Goal: Task Accomplishment & Management: Complete application form

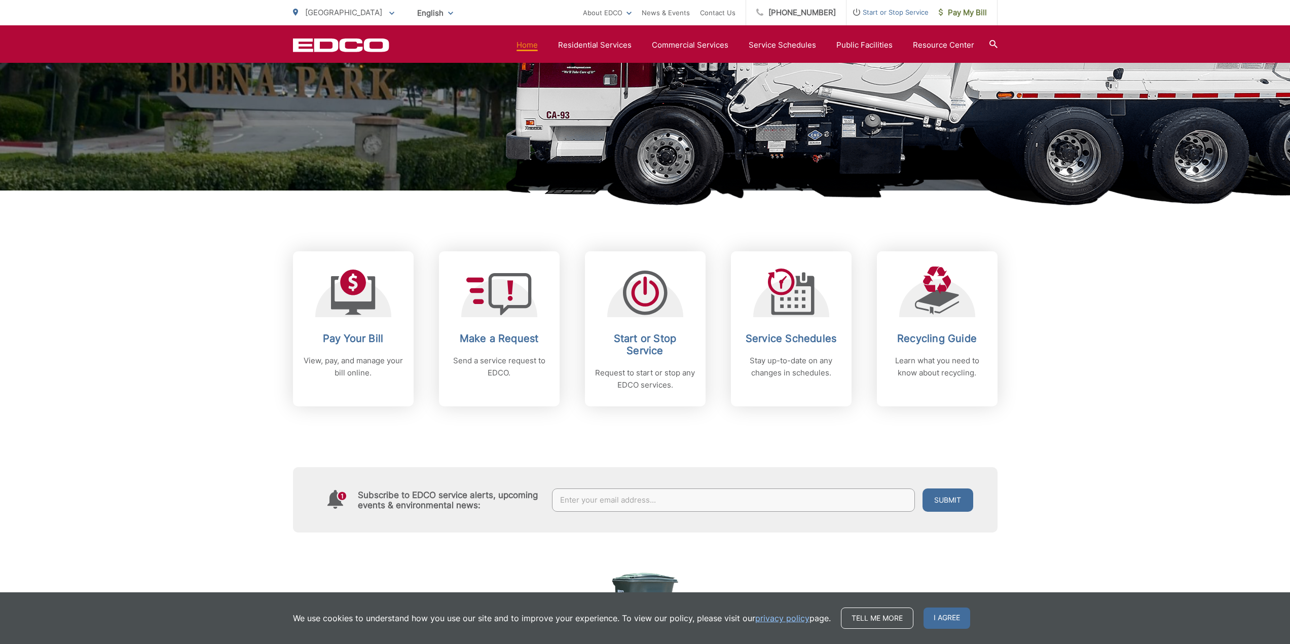
scroll to position [253, 0]
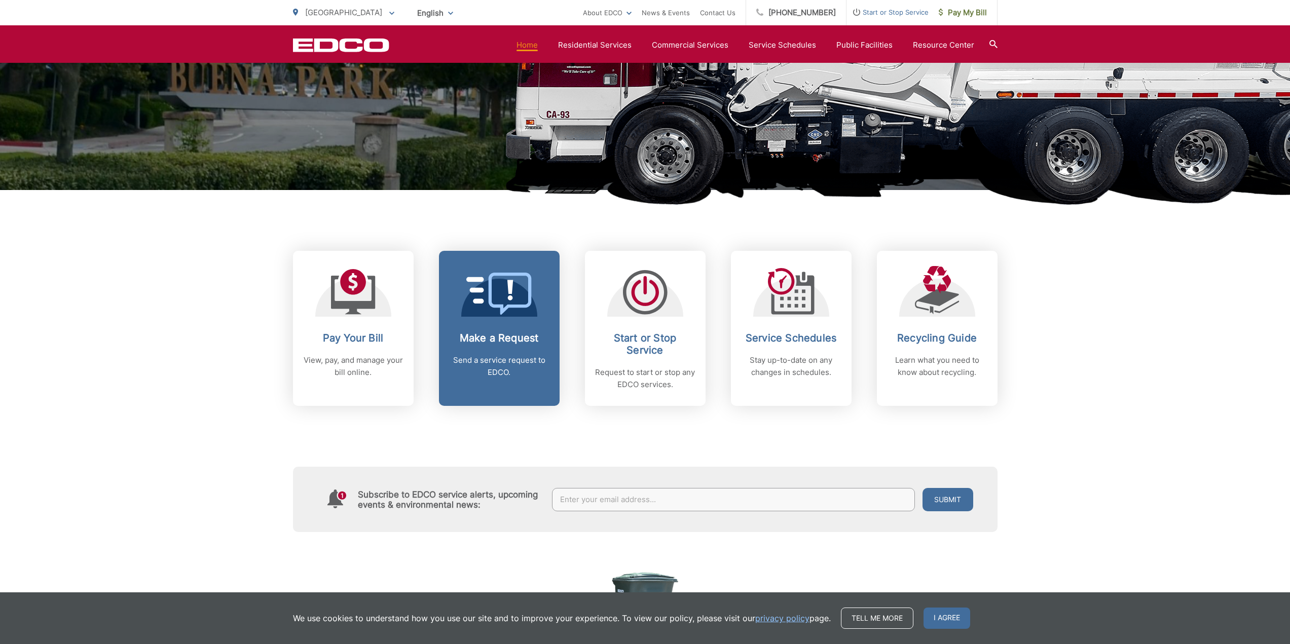
click at [511, 318] on link "Make a Request Send a service request to EDCO." at bounding box center [499, 328] width 121 height 155
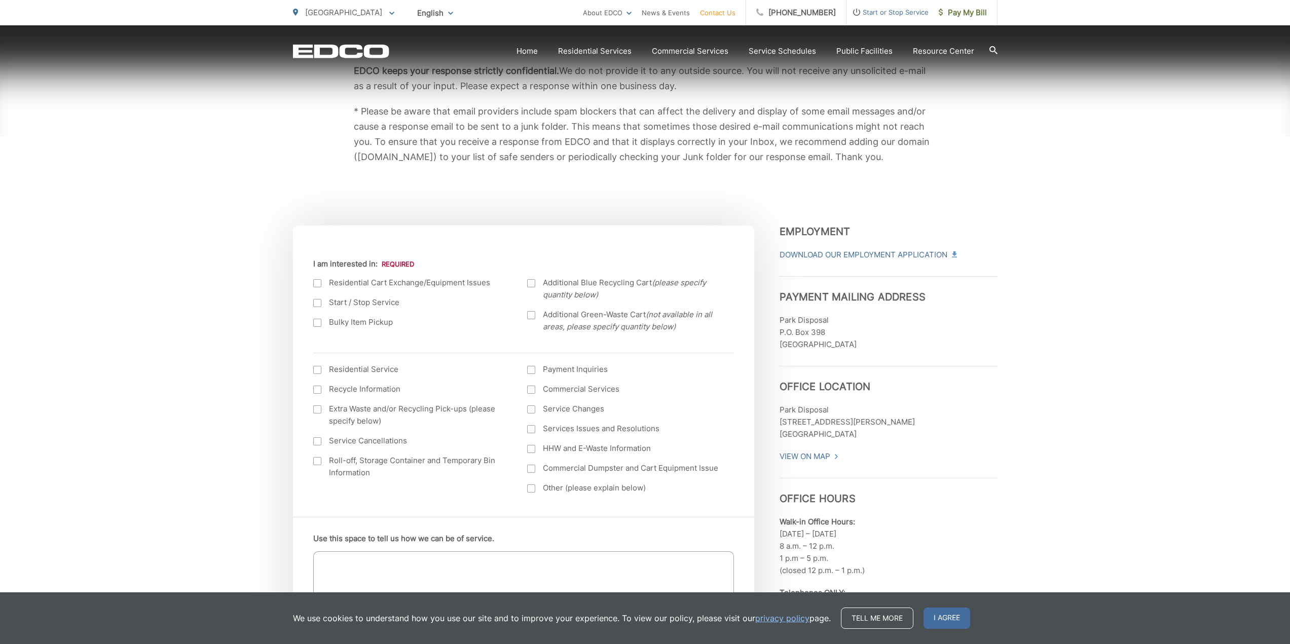
scroll to position [203, 0]
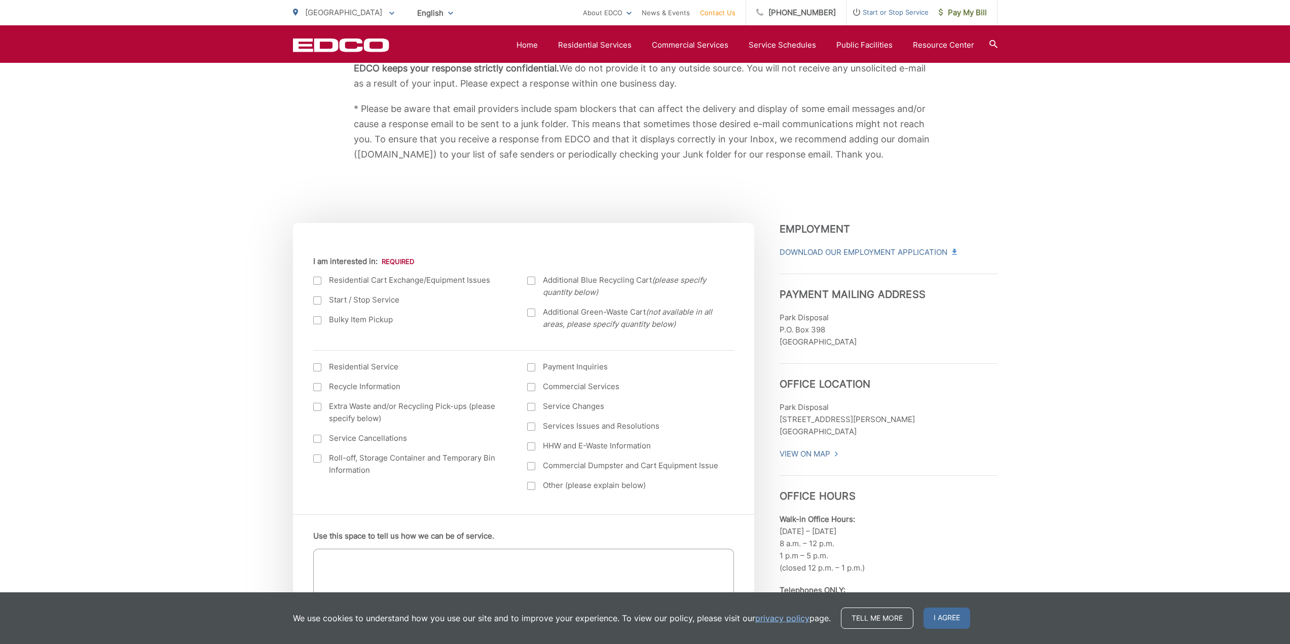
click at [318, 320] on div at bounding box center [317, 320] width 8 height 8
click at [0, 0] on input "Bulky Item Pickup" at bounding box center [0, 0] width 0 height 0
click at [317, 367] on div at bounding box center [317, 367] width 8 height 8
click at [0, 0] on input "I am interested in: (continued) *" at bounding box center [0, 0] width 0 height 0
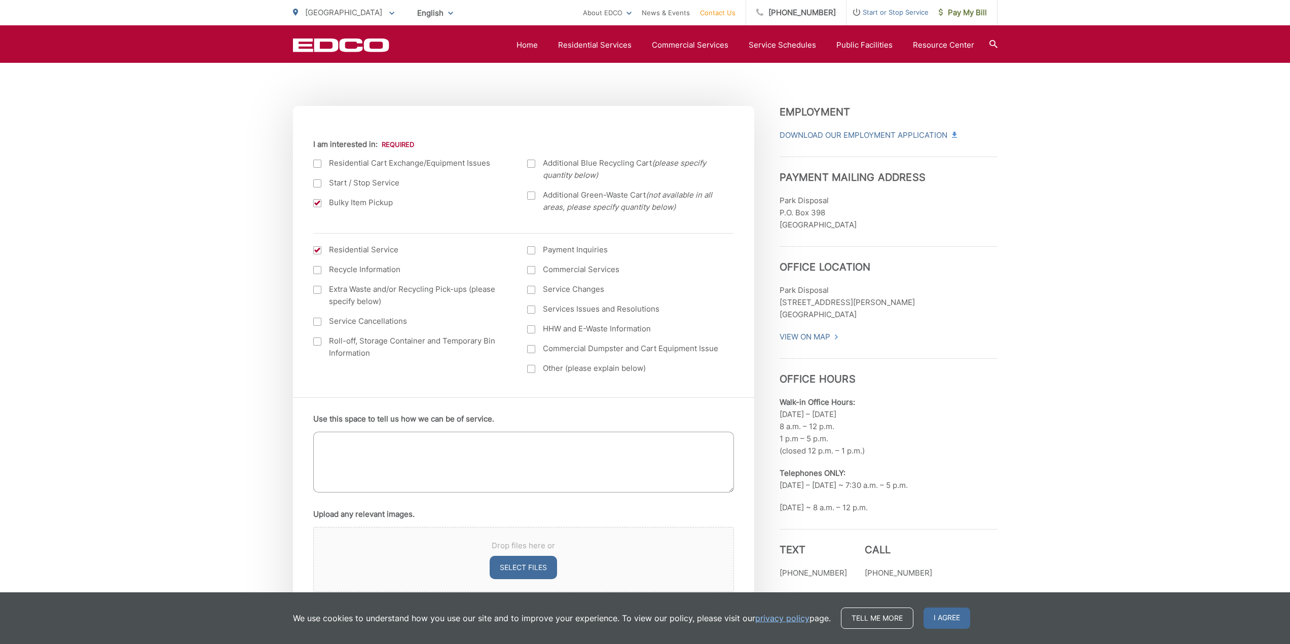
scroll to position [304, 0]
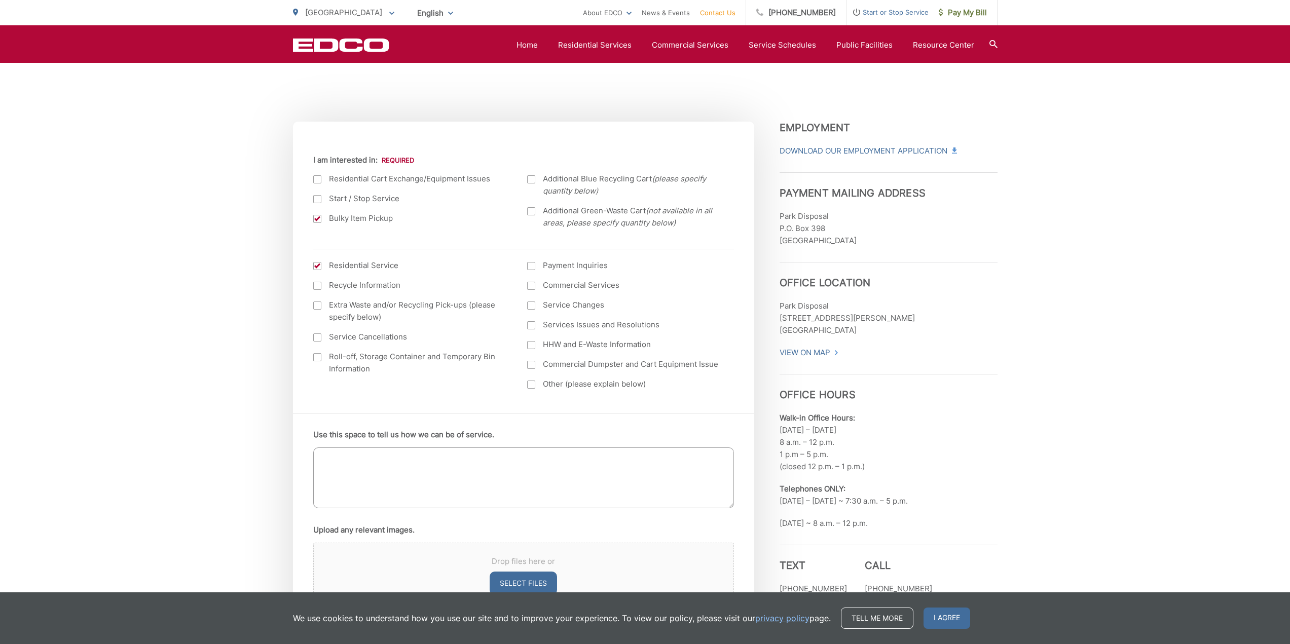
click at [530, 265] on div at bounding box center [531, 266] width 8 height 8
click at [0, 0] on input "Payment Inquiries" at bounding box center [0, 0] width 0 height 0
click at [534, 267] on div at bounding box center [531, 266] width 8 height 8
click at [0, 0] on input "Payment Inquiries" at bounding box center [0, 0] width 0 height 0
click at [531, 345] on div at bounding box center [531, 345] width 8 height 8
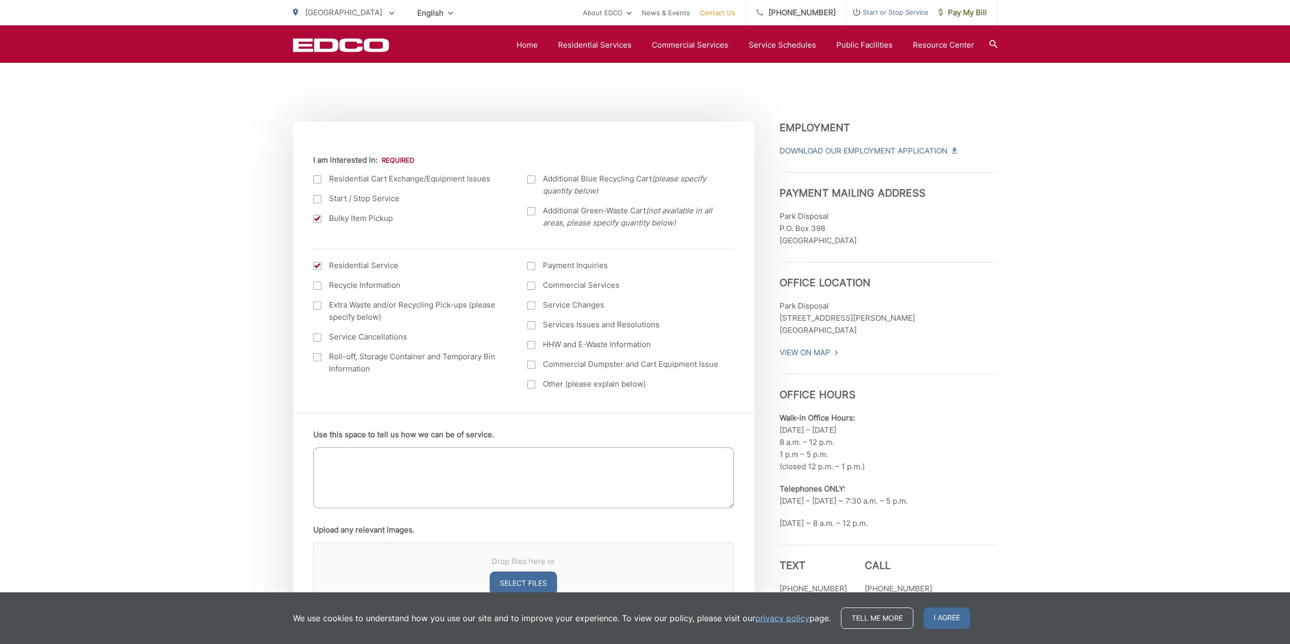
click at [0, 0] on input "HHW and E-Waste Information" at bounding box center [0, 0] width 0 height 0
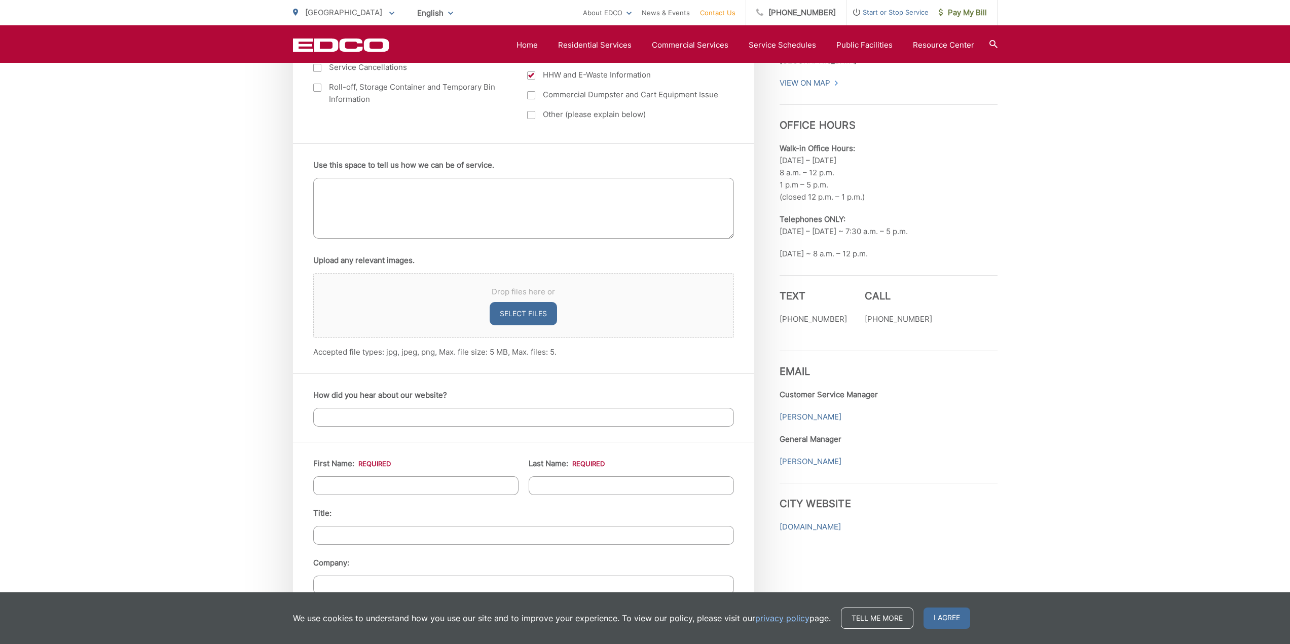
scroll to position [558, 0]
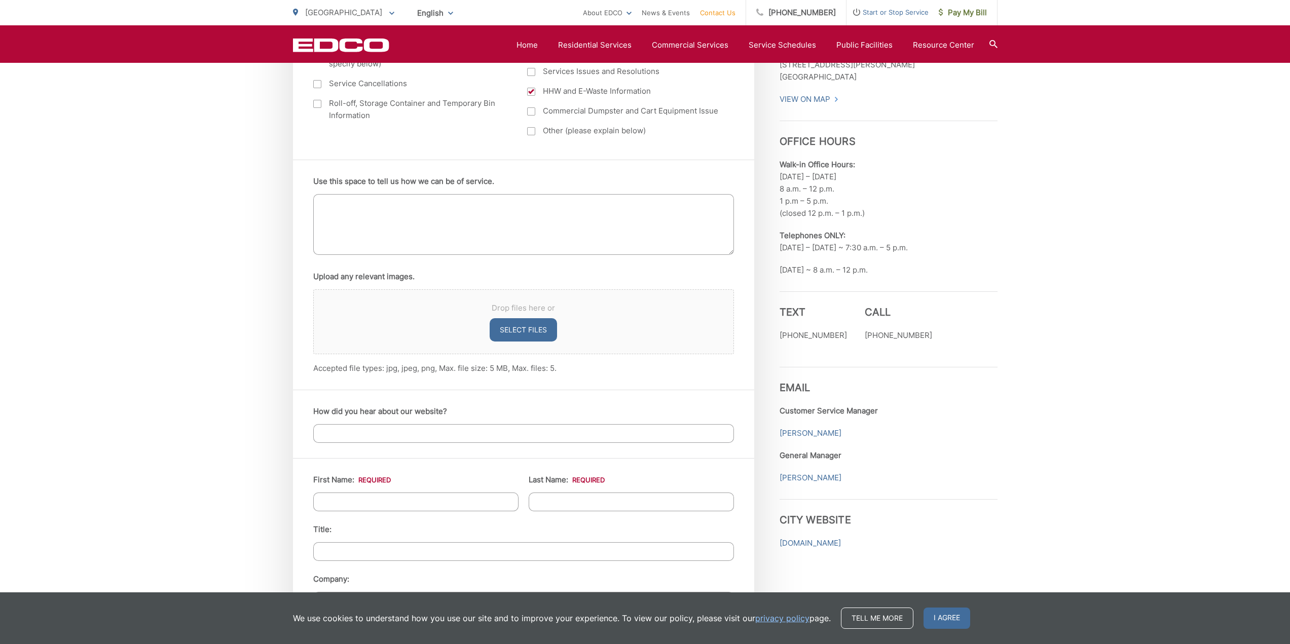
click at [371, 219] on textarea "Use this space to tell us how we can be of service." at bounding box center [523, 224] width 421 height 61
click at [483, 224] on textarea "Use this space to tell us how we can be of service." at bounding box center [523, 224] width 421 height 61
click at [537, 233] on textarea "I have multiple bulk items" at bounding box center [523, 224] width 421 height 61
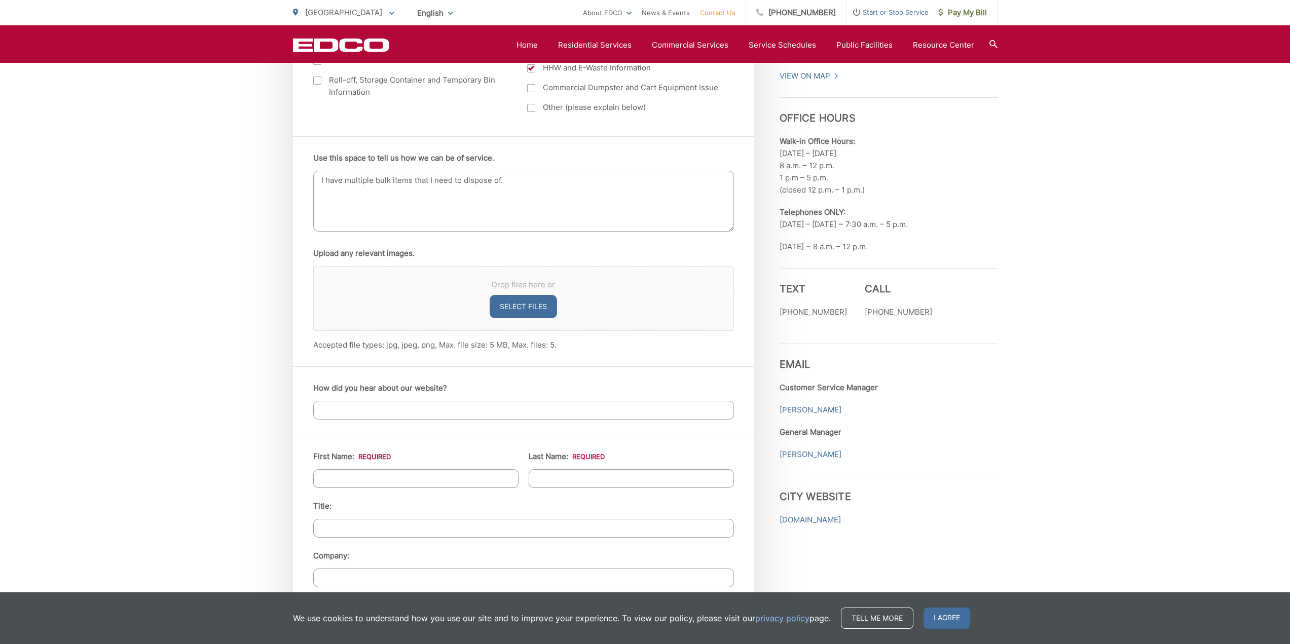
scroll to position [710, 0]
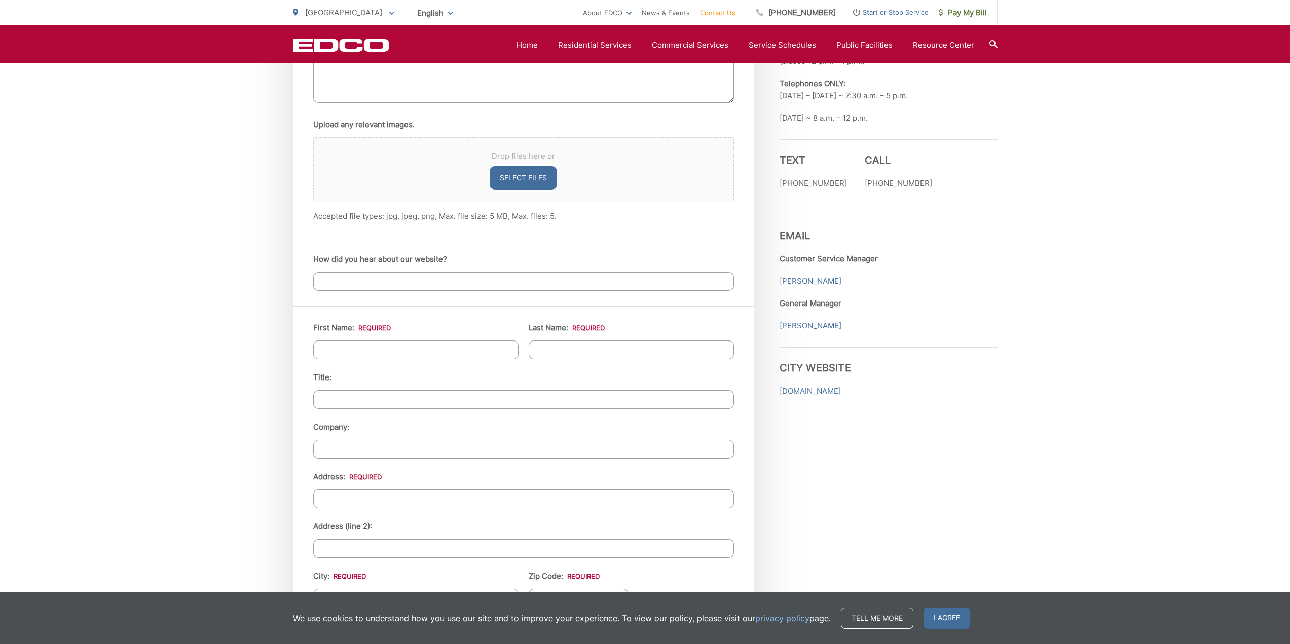
type textarea "I have multiple bulk items that I need to dispose of."
drag, startPoint x: 413, startPoint y: 278, endPoint x: 418, endPoint y: 276, distance: 5.5
click at [412, 278] on input "How did you hear about our website?" at bounding box center [523, 281] width 421 height 19
type input "google"
type input "Moises"
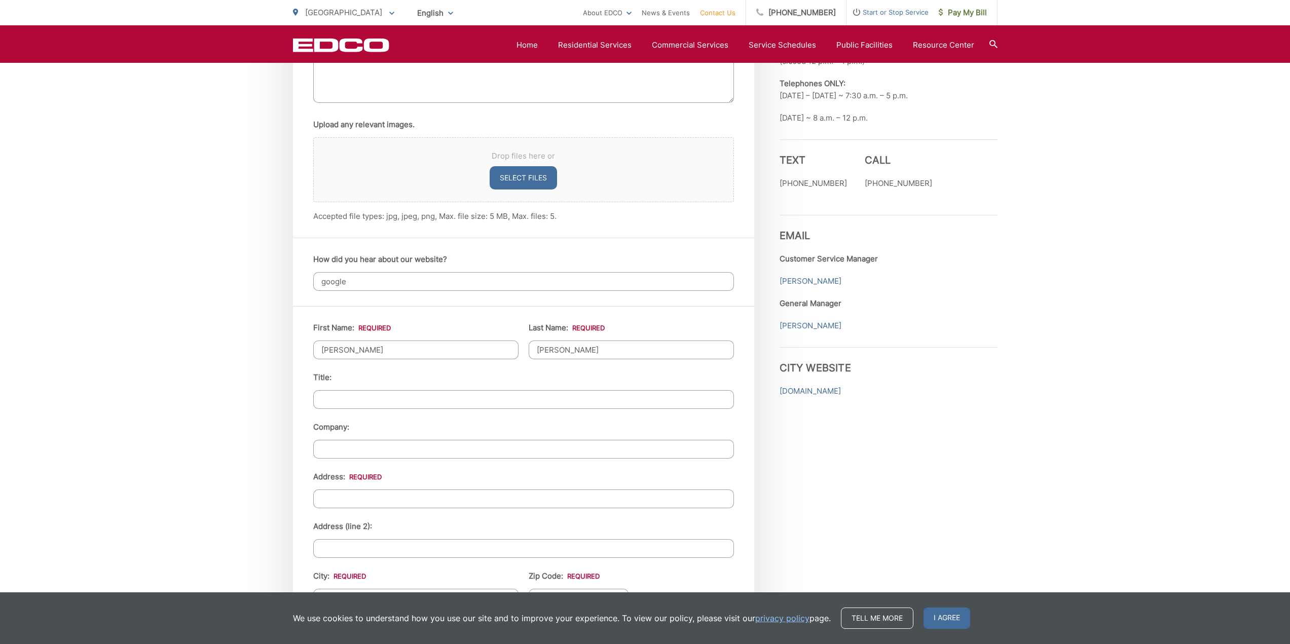
type input "Morales"
type input "8209 Lime Circle"
type input "BUENA PARK"
type input "90620"
type input "7149245318"
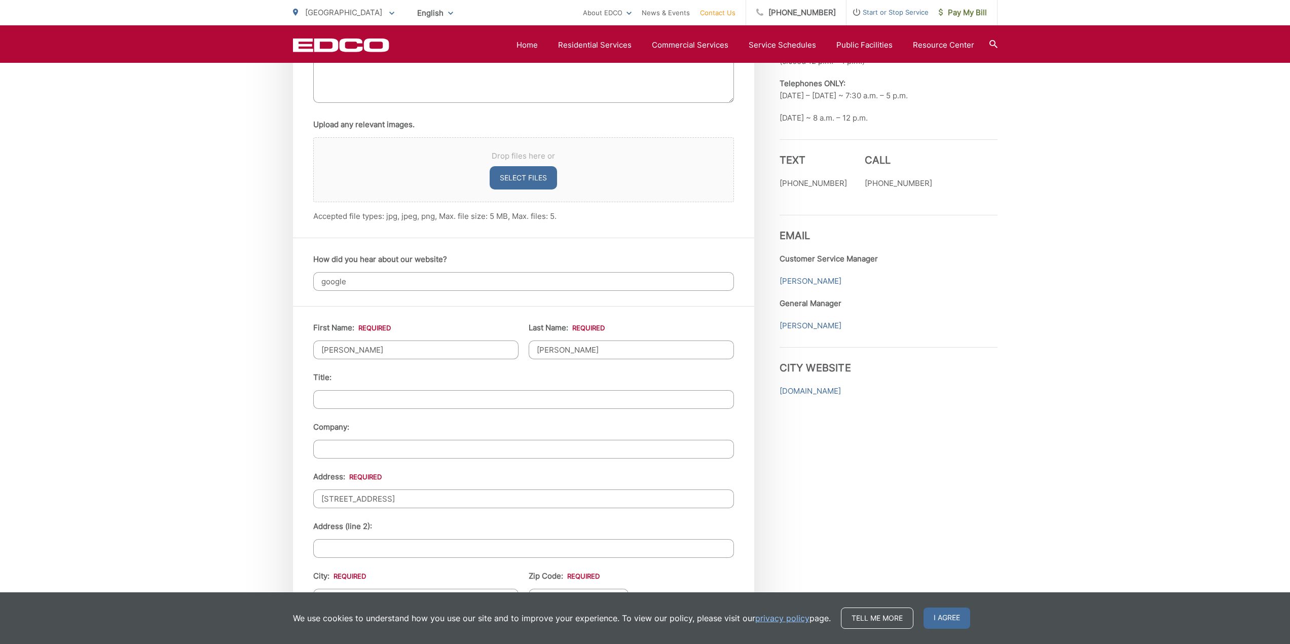
type input "galaxynutz@sbcglobal.net"
type input "(714) 924-5318"
drag, startPoint x: 218, startPoint y: 483, endPoint x: 259, endPoint y: 486, distance: 40.7
click at [219, 483] on div "EDCO keeps your response strictly confidential. We do not provide it to any out…" at bounding box center [645, 274] width 1290 height 1562
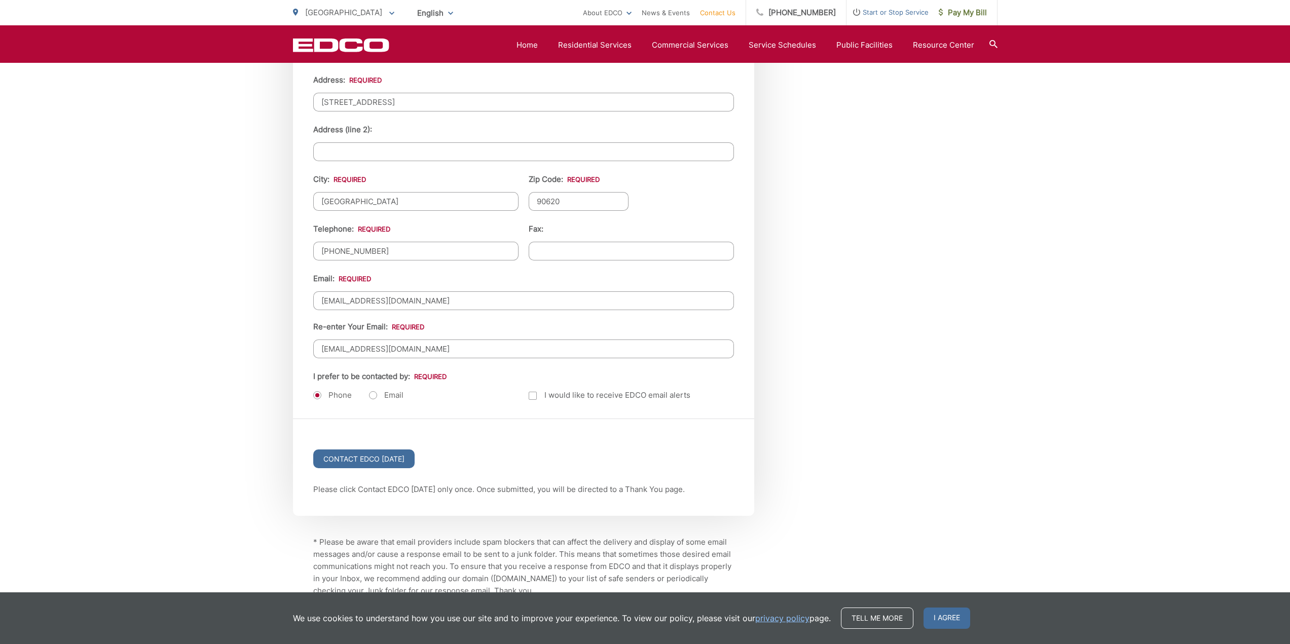
scroll to position [1115, 0]
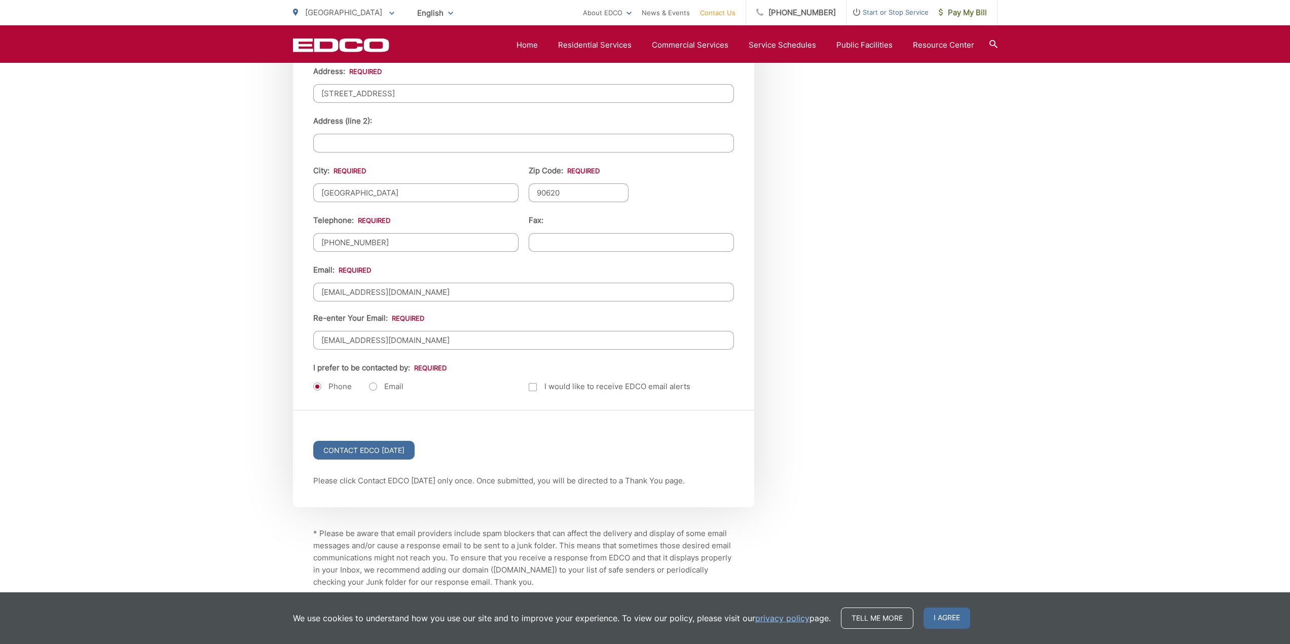
drag, startPoint x: 471, startPoint y: 294, endPoint x: 362, endPoint y: 301, distance: 109.2
click at [362, 301] on input "galaxynutz@sbcglobal.net" at bounding box center [523, 292] width 421 height 19
type input "galaxynutz10@gmail.com"
drag, startPoint x: 434, startPoint y: 340, endPoint x: 362, endPoint y: 341, distance: 71.5
click at [362, 341] on input "galaxynutz@sbcglobal.net" at bounding box center [523, 340] width 421 height 19
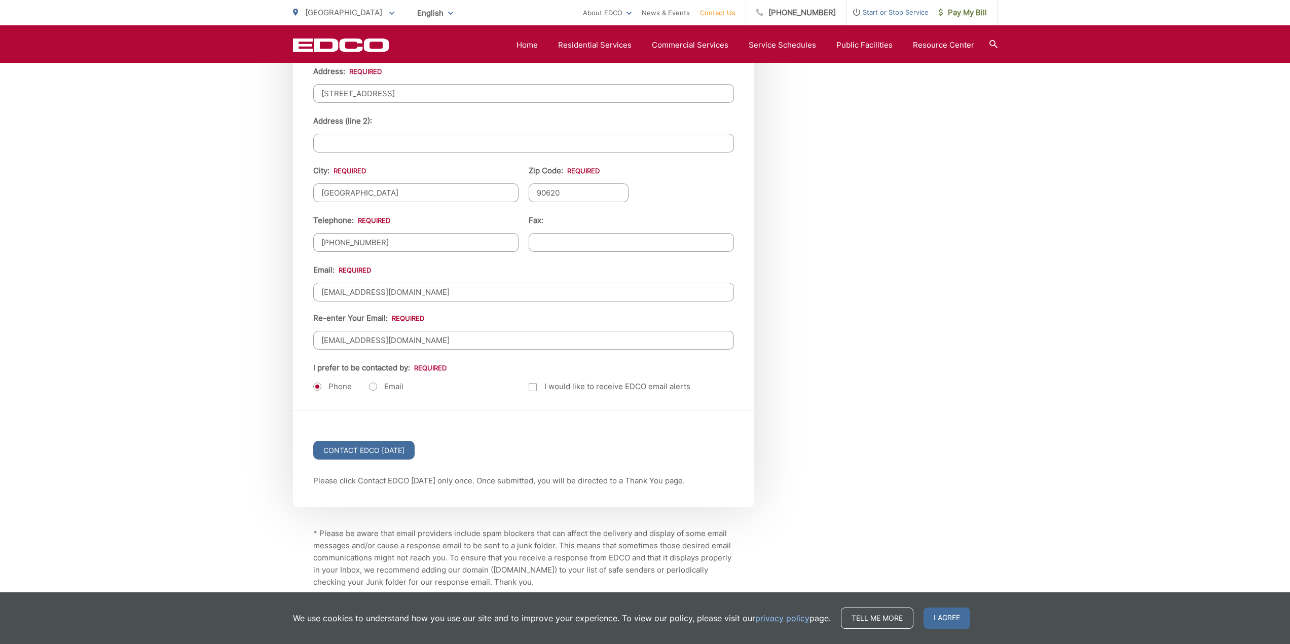
type input "galaxynutz10@gmail.com"
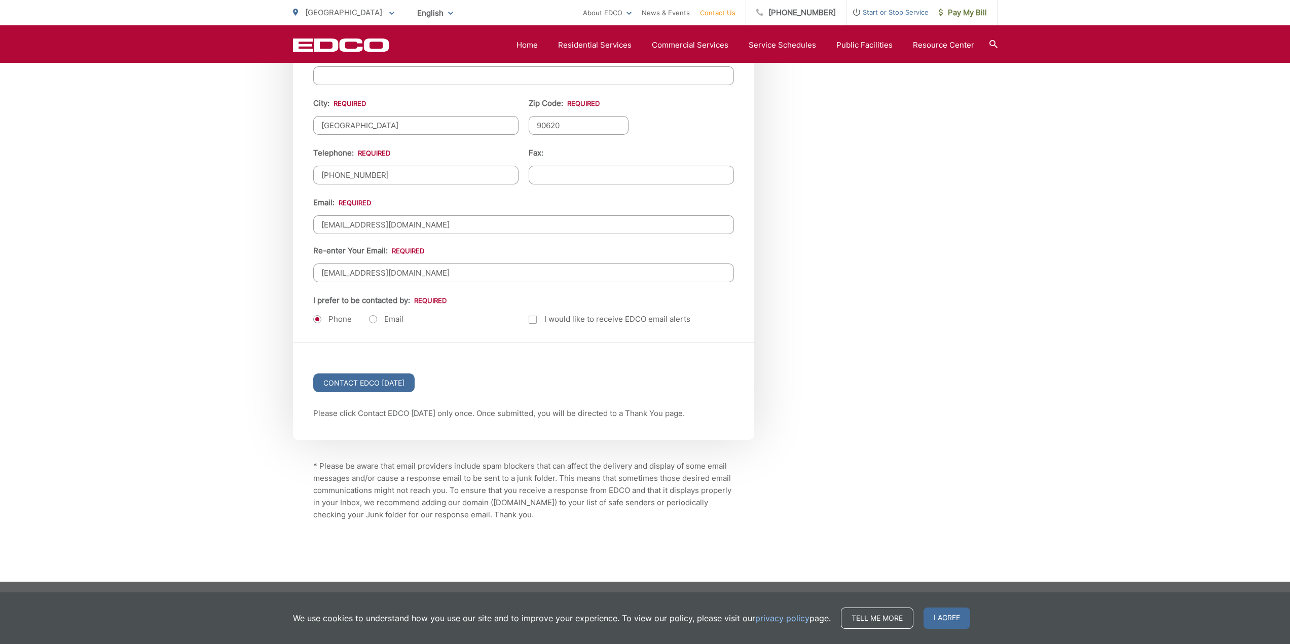
scroll to position [1183, 0]
click at [364, 386] on input "Contact EDCO Today" at bounding box center [363, 382] width 101 height 19
